Goal: Find specific page/section: Find specific page/section

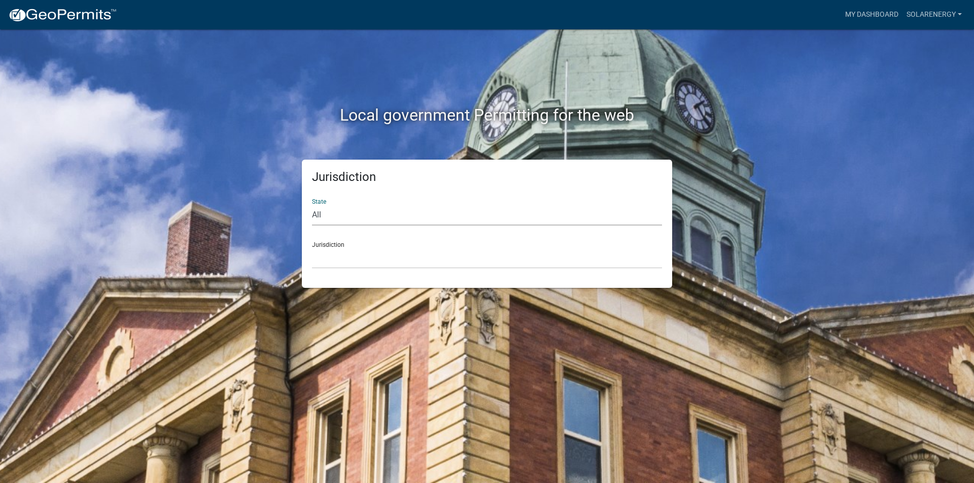
click at [359, 215] on select "All [US_STATE] [US_STATE] [US_STATE] [US_STATE] [US_STATE] [US_STATE] [US_STATE…" at bounding box center [487, 215] width 350 height 21
select select "[US_STATE]"
click at [312, 205] on select "All [US_STATE] [US_STATE] [US_STATE] [US_STATE] [US_STATE] [US_STATE] [US_STATE…" at bounding box center [487, 215] width 350 height 21
click at [337, 254] on select "City of [GEOGRAPHIC_DATA], [US_STATE] City of [GEOGRAPHIC_DATA], [US_STATE] Cit…" at bounding box center [487, 258] width 350 height 21
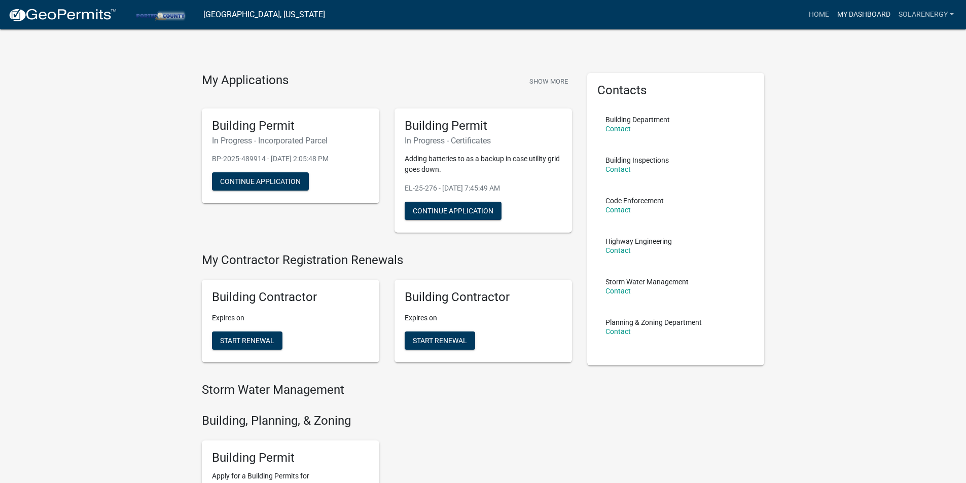
click at [872, 14] on link "My Dashboard" at bounding box center [863, 14] width 61 height 19
